Goal: Information Seeking & Learning: Find contact information

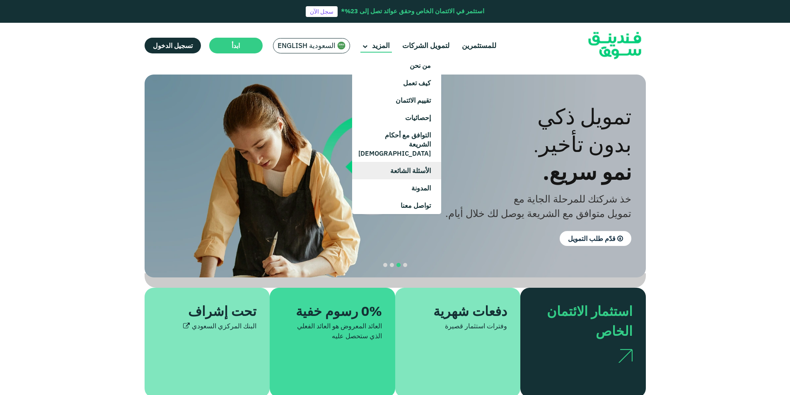
click at [363, 47] on icon at bounding box center [365, 46] width 5 height 5
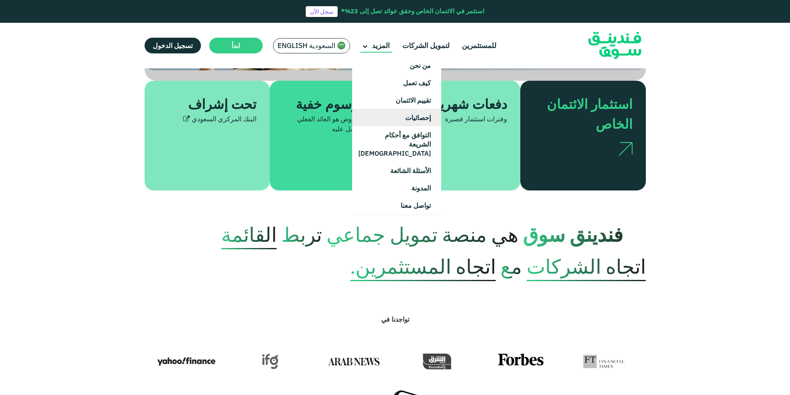
scroll to position [41, 0]
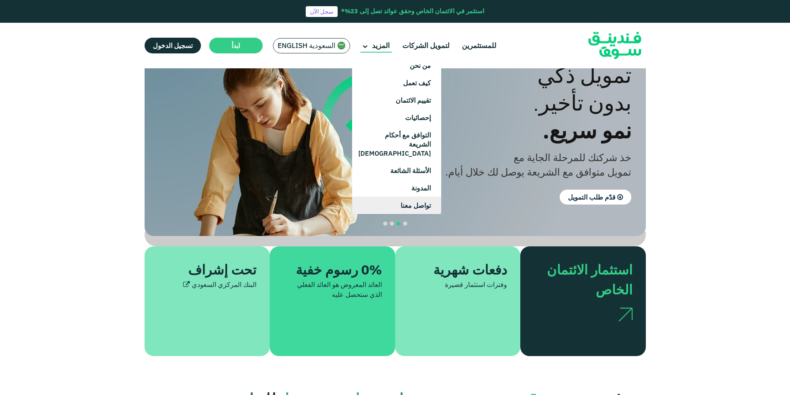
click at [411, 197] on link "تواصل معنا" at bounding box center [396, 205] width 89 height 17
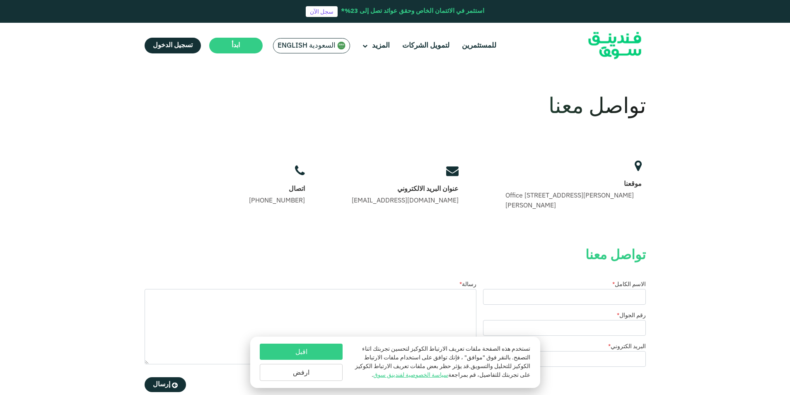
drag, startPoint x: 266, startPoint y: 204, endPoint x: 300, endPoint y: 204, distance: 33.6
click at [300, 204] on div "اتصال +966 8001240366" at bounding box center [277, 195] width 56 height 21
copy link "8001240366"
drag, startPoint x: 361, startPoint y: 201, endPoint x: 444, endPoint y: 201, distance: 83.3
click at [444, 201] on div "عنوان البريد الالكتروني support@fundingsouq.com" at bounding box center [405, 186] width 115 height 48
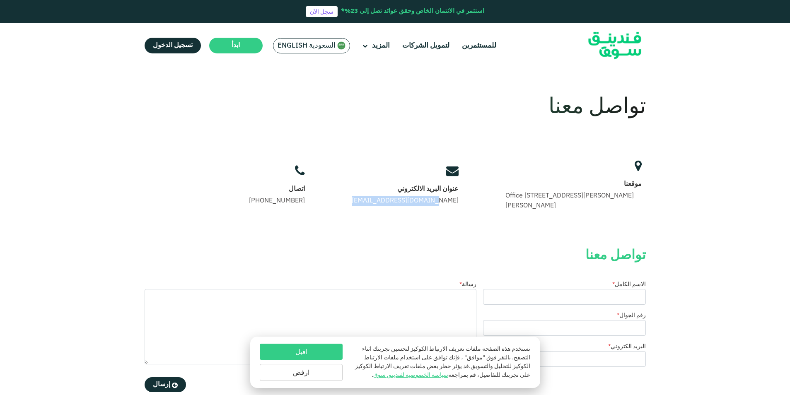
drag, startPoint x: 441, startPoint y: 201, endPoint x: 436, endPoint y: 200, distance: 5.0
copy link "[EMAIL_ADDRESS][DOMAIN_NAME]"
